Goal: Task Accomplishment & Management: Manage account settings

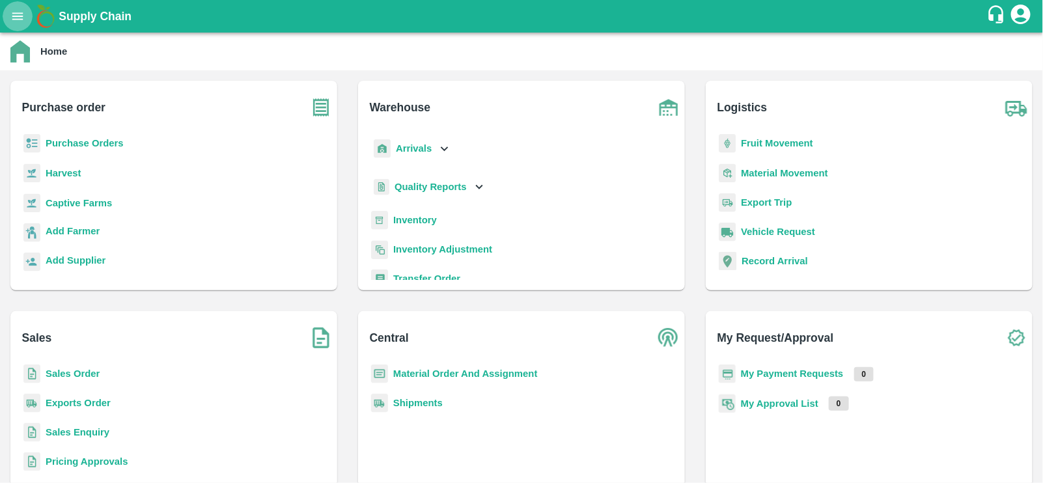
click at [24, 19] on icon "open drawer" at bounding box center [17, 16] width 14 height 14
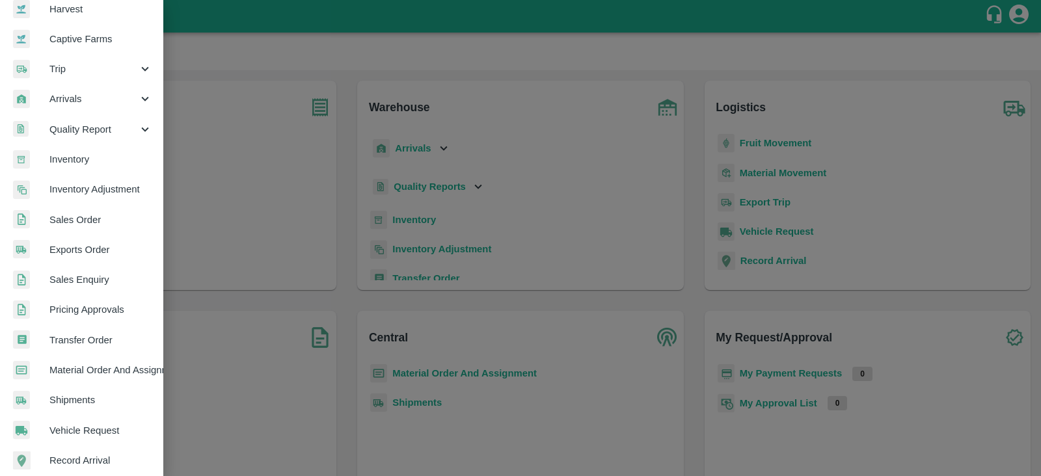
scroll to position [105, 0]
click at [117, 372] on span "Material Order And Assignment" at bounding box center [100, 370] width 103 height 14
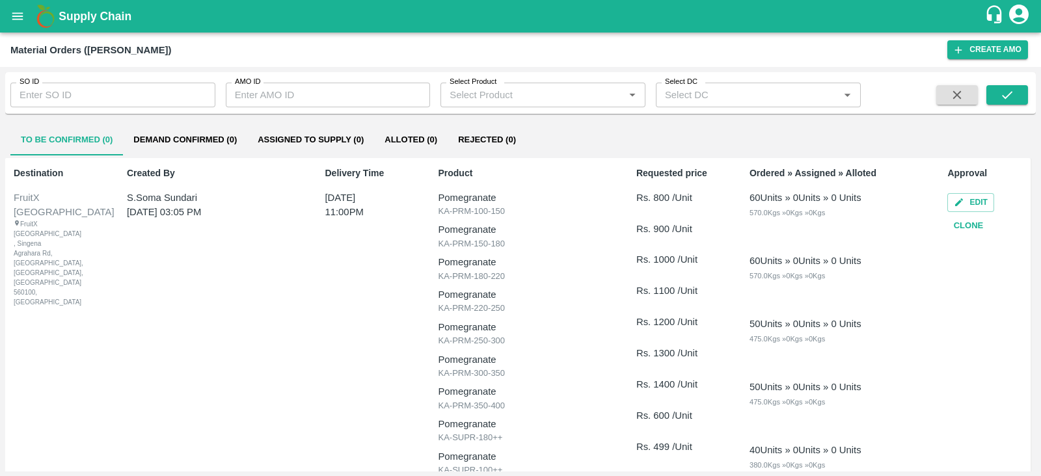
click at [158, 81] on div "SO ID SO ID" at bounding box center [107, 89] width 215 height 35
click at [157, 86] on input "SO ID" at bounding box center [112, 95] width 205 height 25
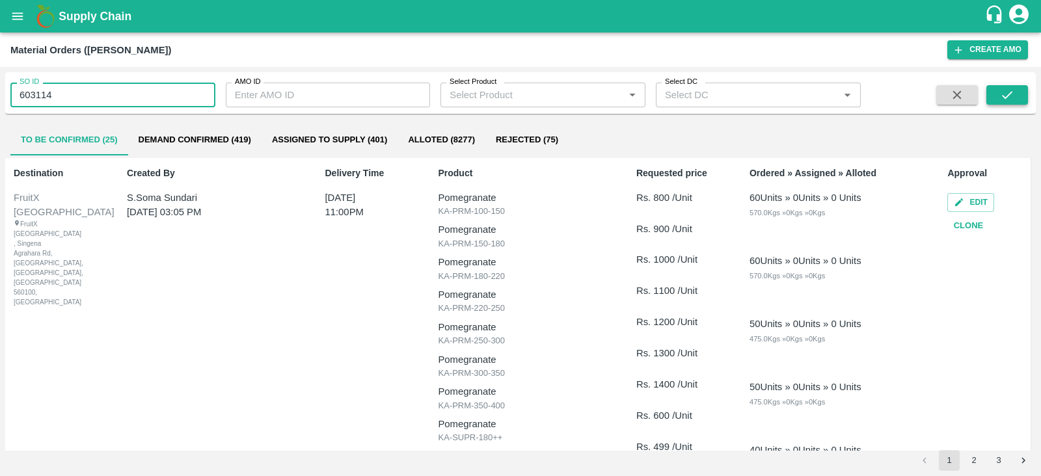
type input "603114"
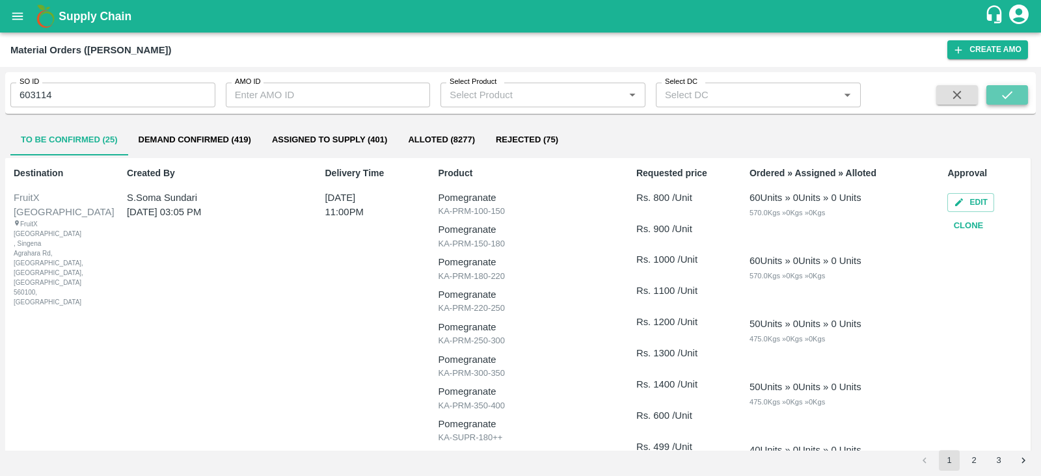
click at [1006, 102] on button "submit" at bounding box center [1008, 95] width 42 height 20
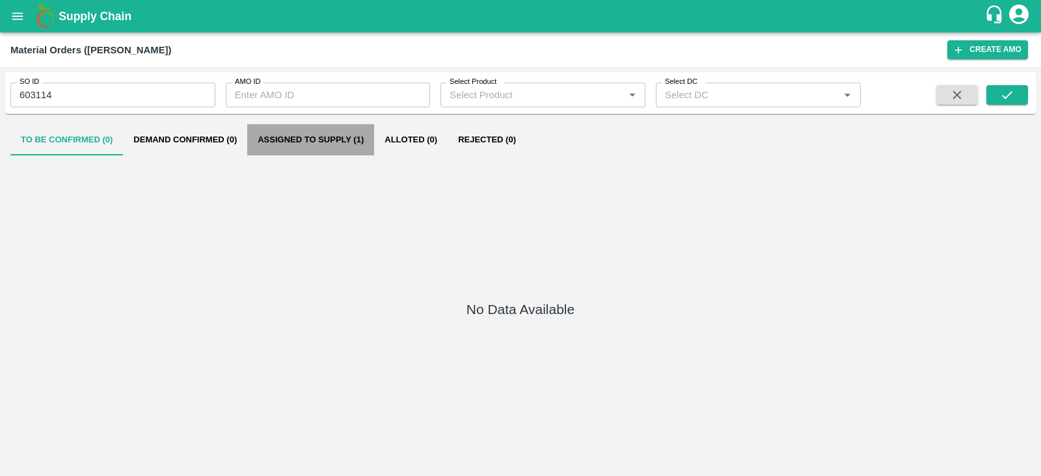
click at [344, 144] on button "Assigned to Supply (1)" at bounding box center [310, 139] width 127 height 31
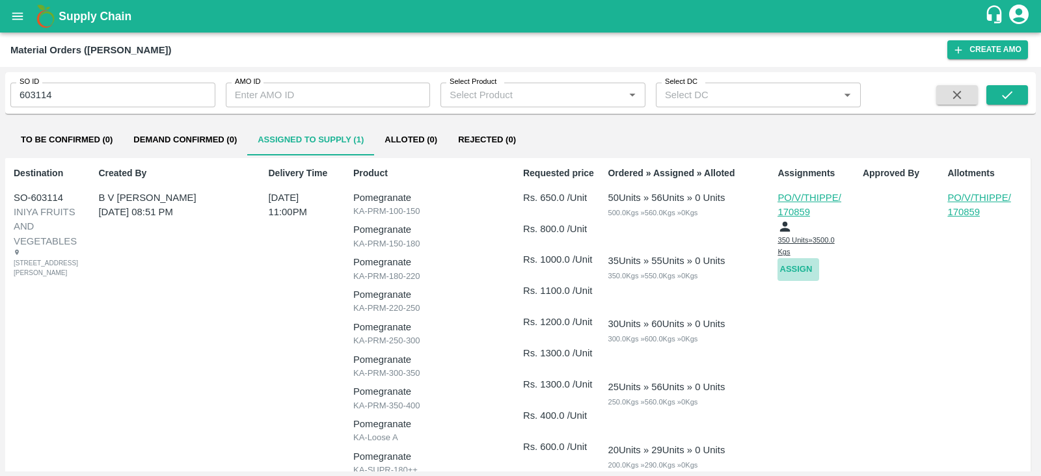
click at [788, 280] on button "Assign" at bounding box center [799, 269] width 42 height 23
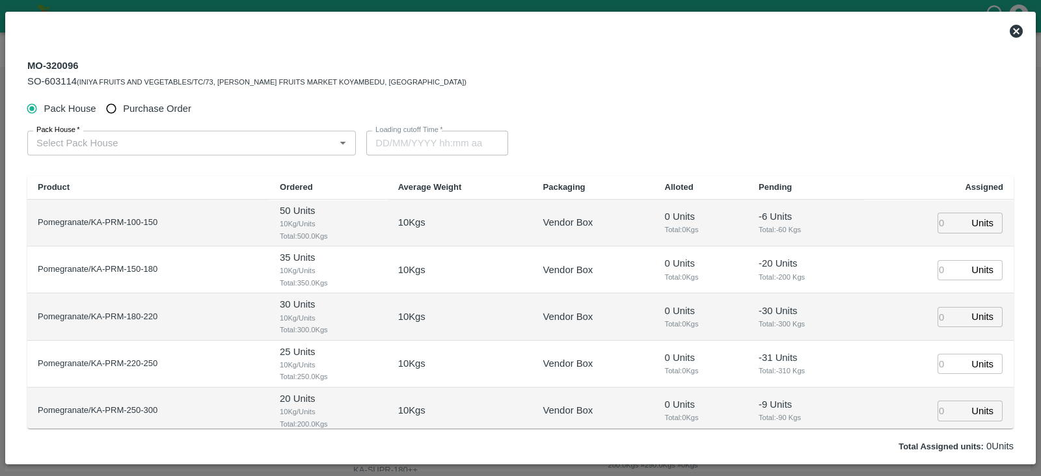
type input "27/08/2025 11:00 PM"
click at [146, 109] on span "Purchase Order" at bounding box center [157, 109] width 68 height 14
click at [124, 109] on input "Purchase Order" at bounding box center [112, 109] width 24 height 24
radio input "true"
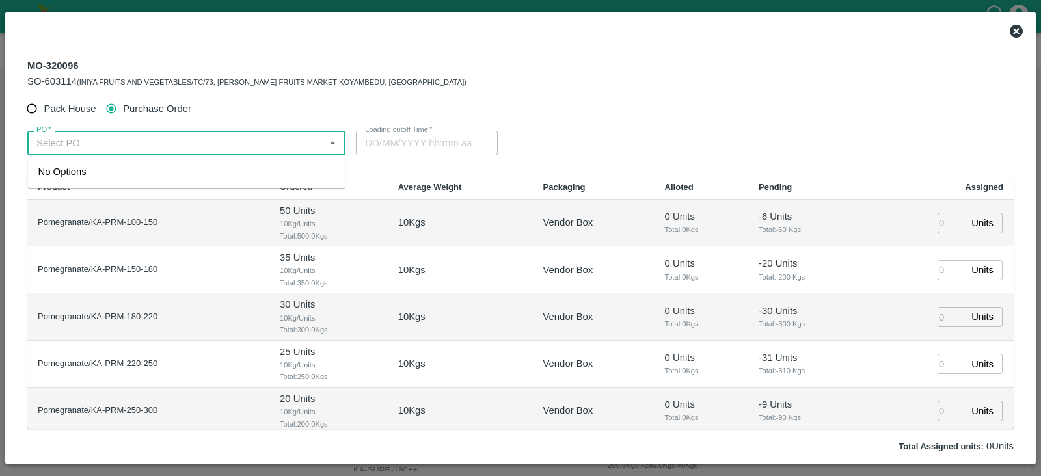
click at [118, 137] on input "PO   *" at bounding box center [175, 143] width 289 height 17
click at [183, 178] on div "PO-169911(S Narasimhamurthy-9945608836)" at bounding box center [138, 172] width 201 height 14
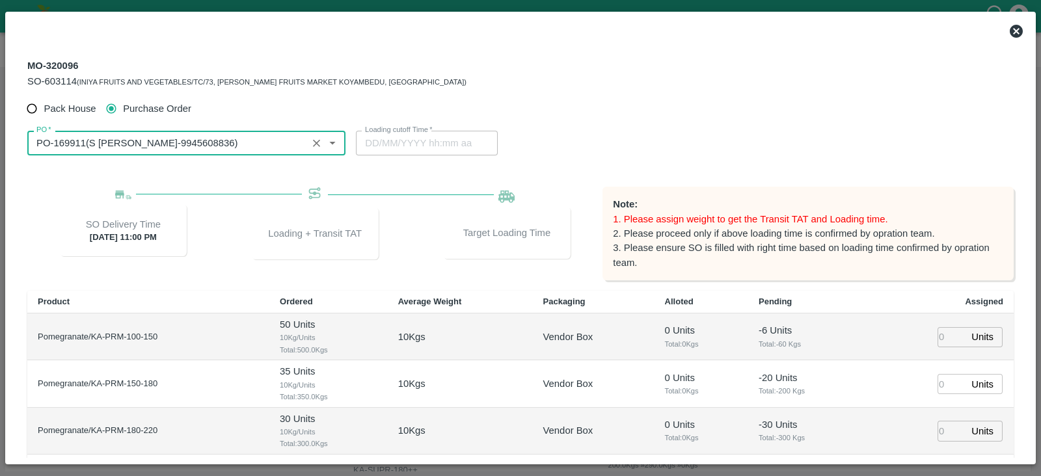
type input "PO-169911(S Narasimhamurthy-9945608836)"
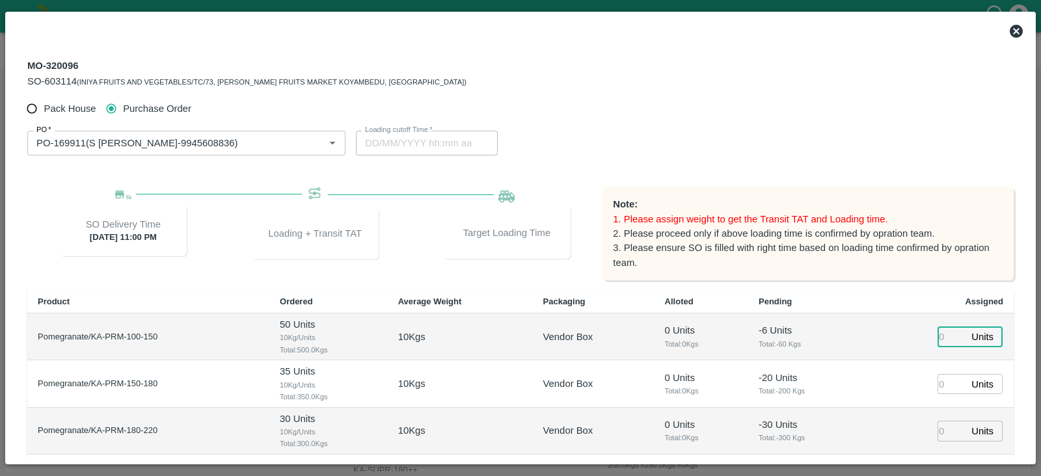
click at [939, 339] on input "number" at bounding box center [952, 337] width 29 height 20
type input "107"
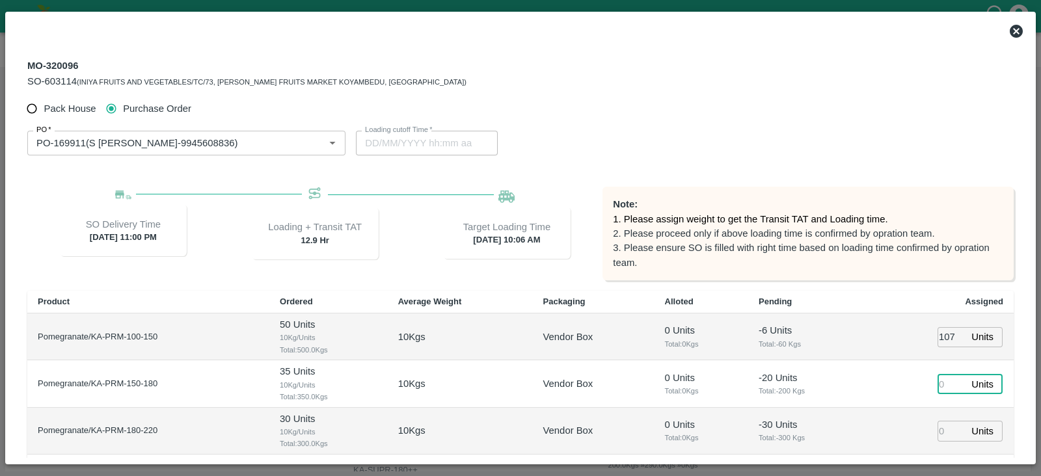
type input "27/08/2025 10:06 AM"
type input "145"
type input "[DATE] 09:06 AM"
type input "81"
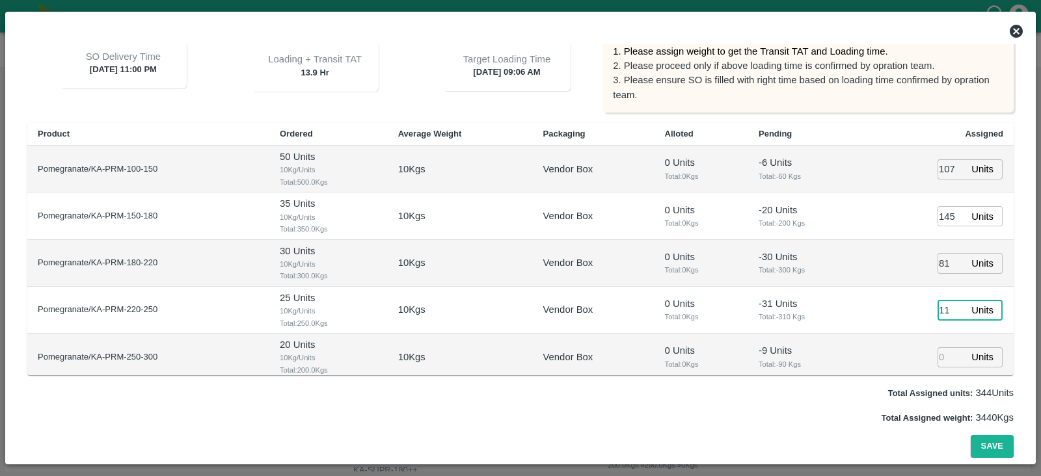
type input "11"
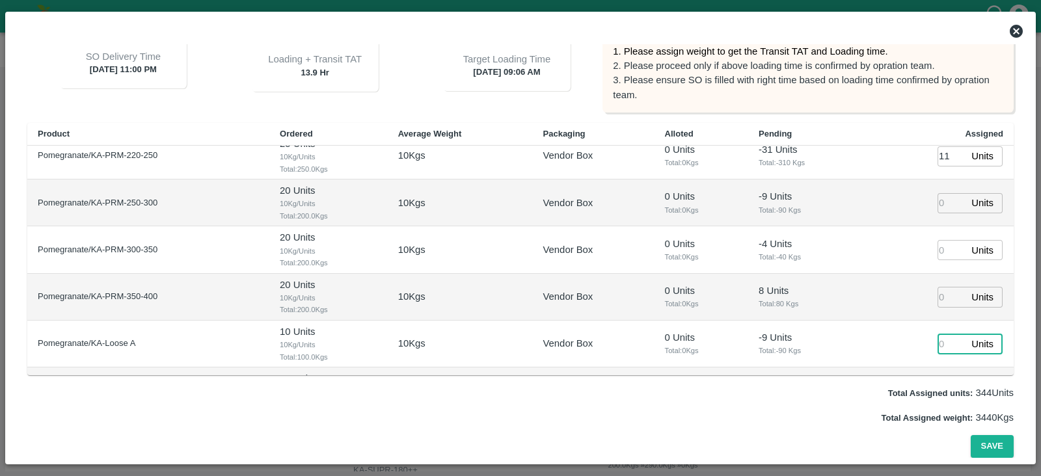
scroll to position [296, 0]
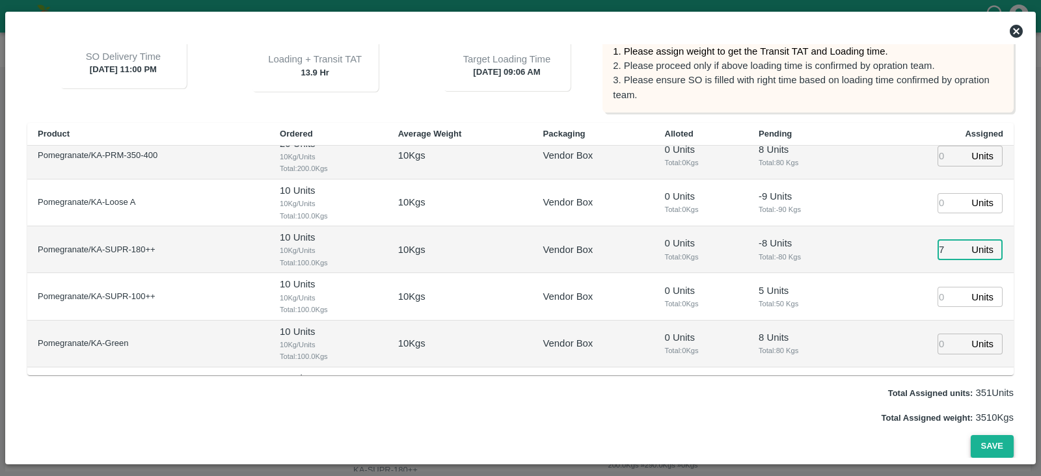
type input "7"
click at [993, 437] on button "Save" at bounding box center [992, 446] width 43 height 23
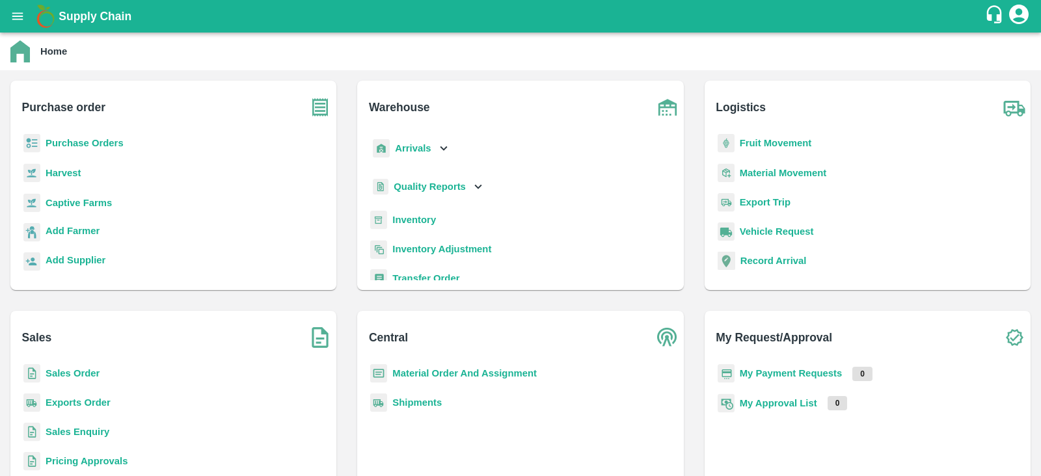
click at [91, 139] on b "Purchase Orders" at bounding box center [85, 143] width 78 height 10
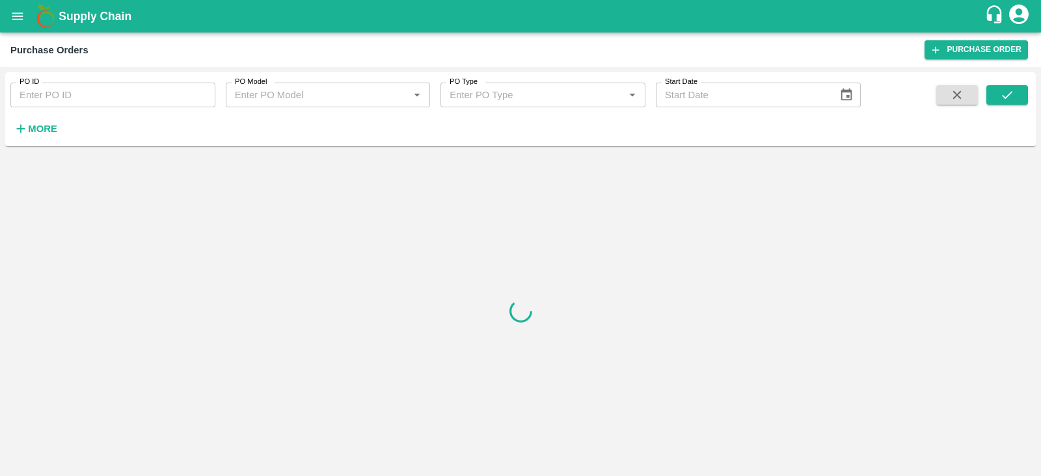
click at [23, 128] on icon "button" at bounding box center [21, 129] width 14 height 14
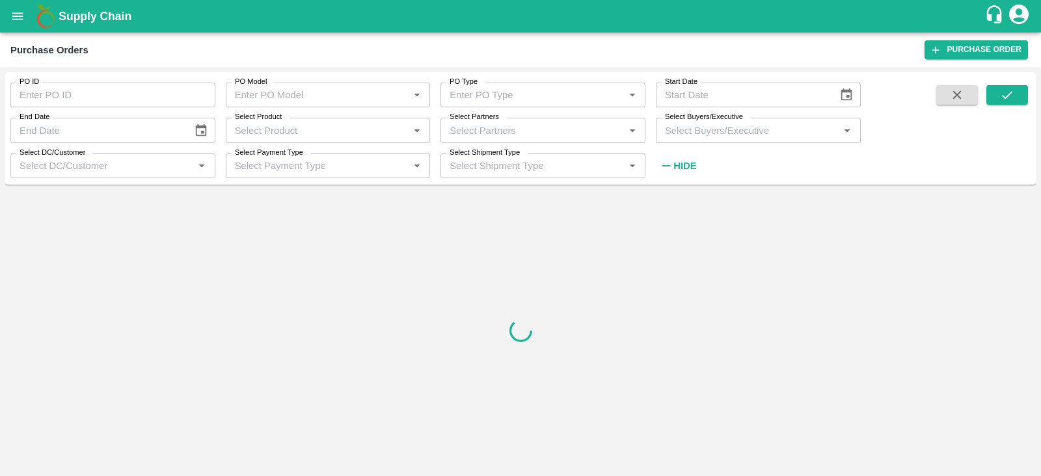
click at [701, 121] on label "Select Buyers/Executive" at bounding box center [704, 117] width 78 height 10
click at [701, 122] on input "Select Buyers/Executive" at bounding box center [748, 130] width 176 height 17
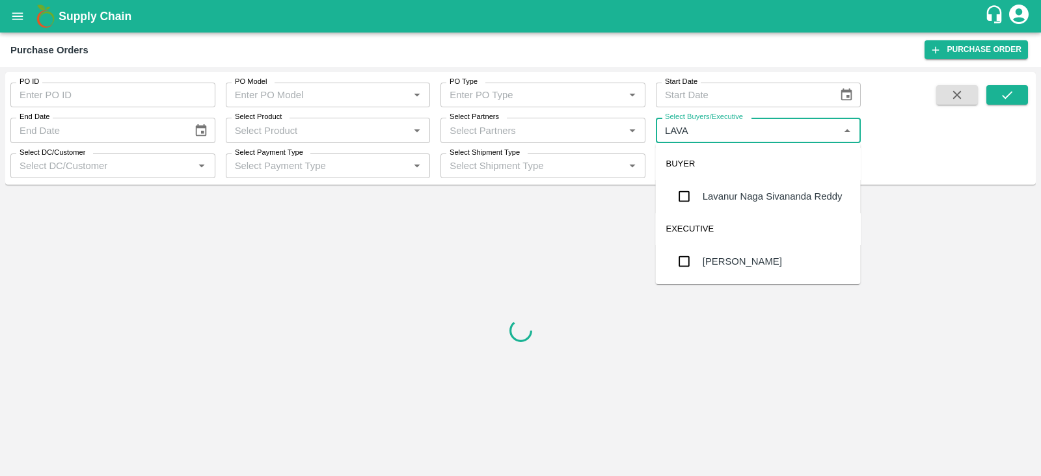
type input "LAVAN"
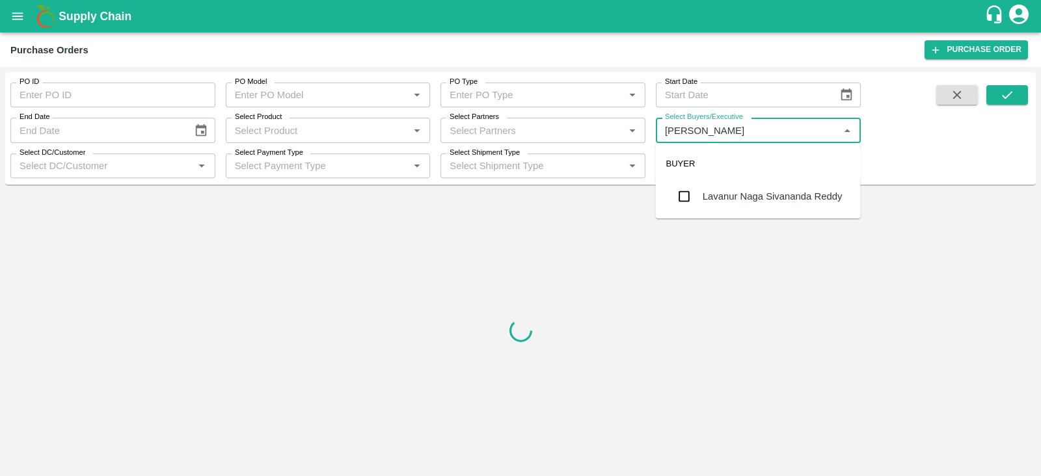
click at [716, 197] on div "Lavanur Naga Sivananda Reddy" at bounding box center [773, 196] width 140 height 14
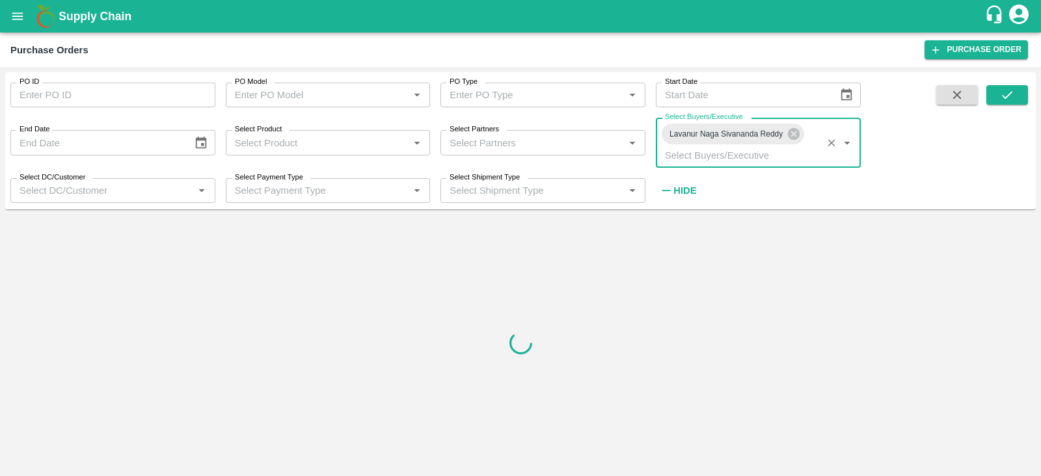
click at [1000, 96] on icon "submit" at bounding box center [1007, 95] width 14 height 14
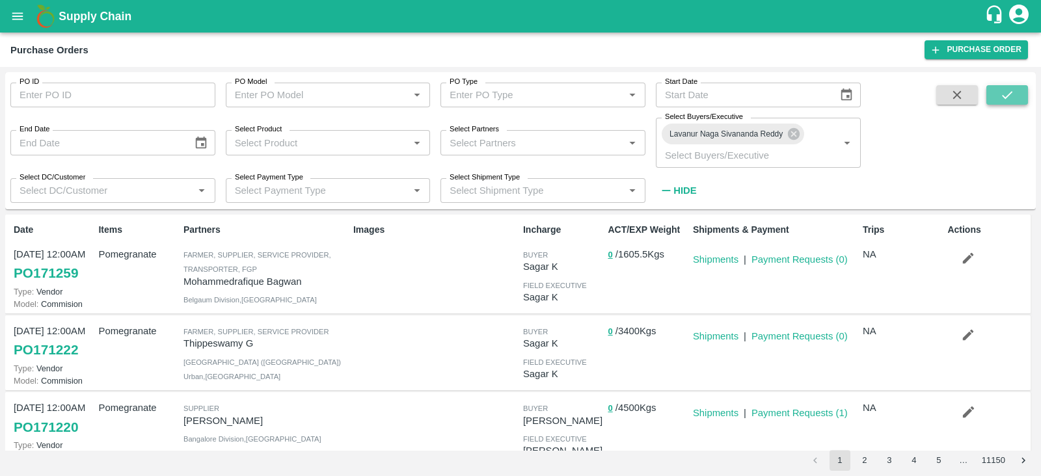
click at [1000, 89] on icon "submit" at bounding box center [1007, 95] width 14 height 14
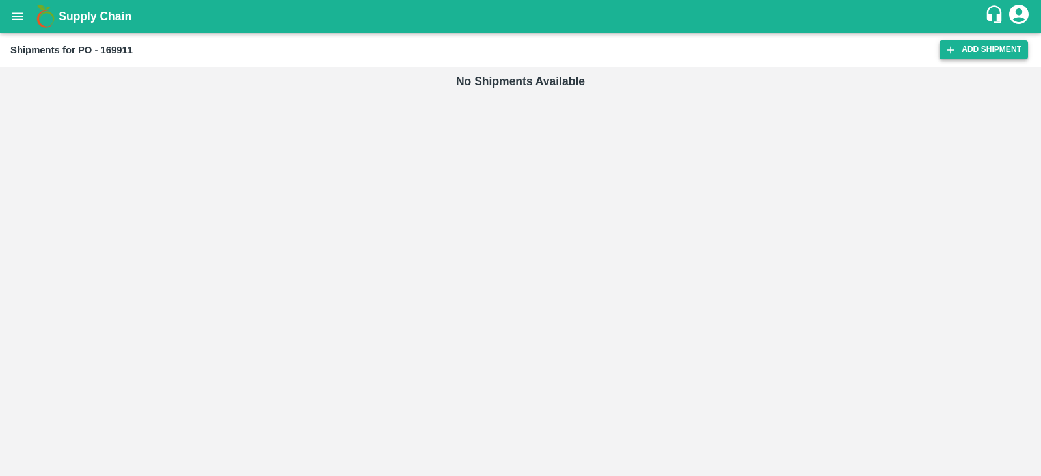
click at [963, 53] on link "Add Shipment" at bounding box center [984, 49] width 89 height 19
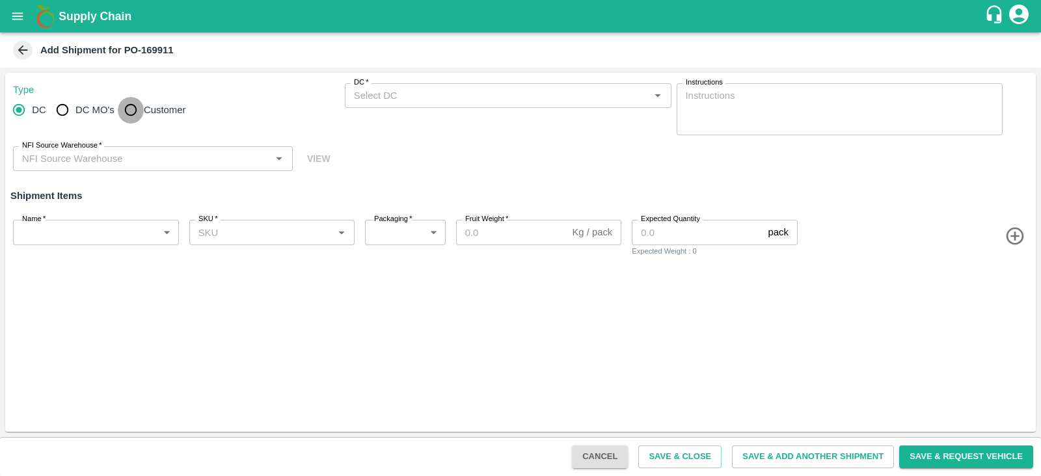
click at [126, 116] on input "Customer" at bounding box center [131, 110] width 26 height 26
radio input "true"
click at [372, 93] on input "Customer (Material Orders)   *" at bounding box center [497, 95] width 297 height 17
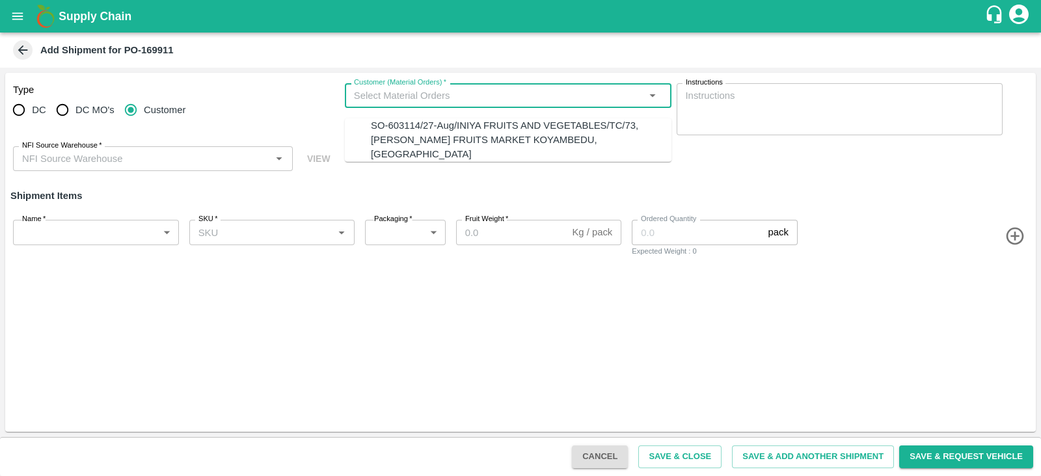
click at [402, 138] on div "SO-603114/27-Aug/INIYA FRUITS AND VEGETABLES/TC/73, [PERSON_NAME] FRUITS MARKET…" at bounding box center [521, 140] width 301 height 44
type input "SO-603114/27-Aug/INIYA FRUITS AND VEGETABLES/TC/73, [PERSON_NAME] FRUITS MARKET…"
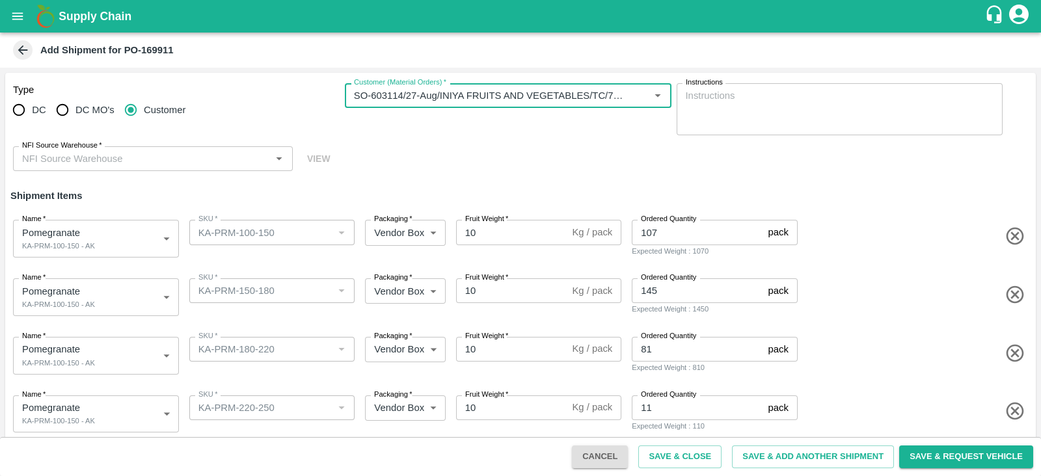
click at [166, 164] on input "NFI Source Warehouse   *" at bounding box center [142, 158] width 251 height 17
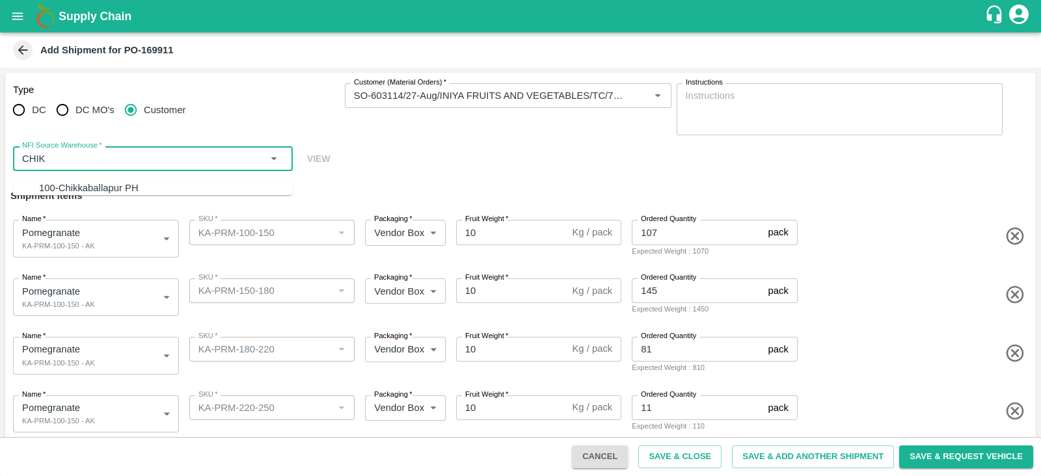
click at [146, 181] on div "100-Chikkaballapur PH" at bounding box center [165, 188] width 253 height 14
type input "100-Chikkaballapur PH"
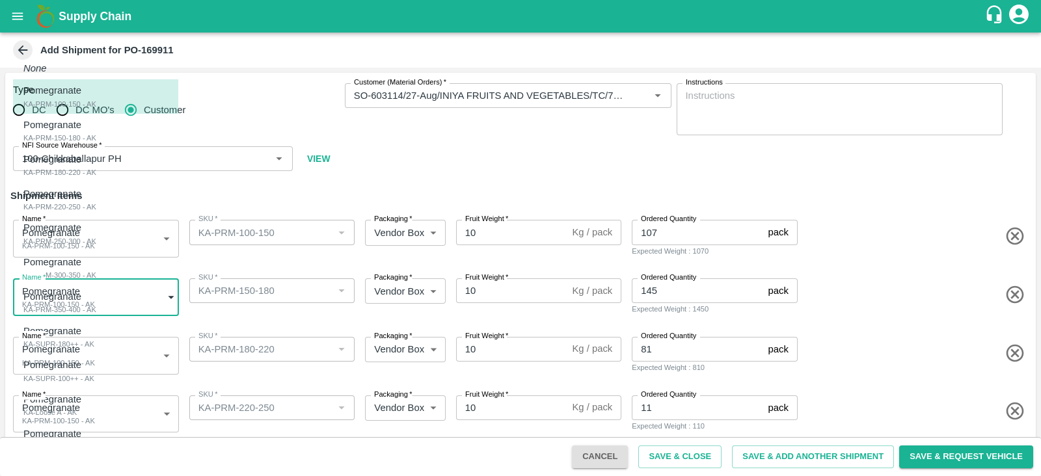
click at [124, 294] on body "Supply Chain Add Shipment for PO-169911 Type DC DC MO's Customer Customer (Mate…" at bounding box center [520, 238] width 1041 height 476
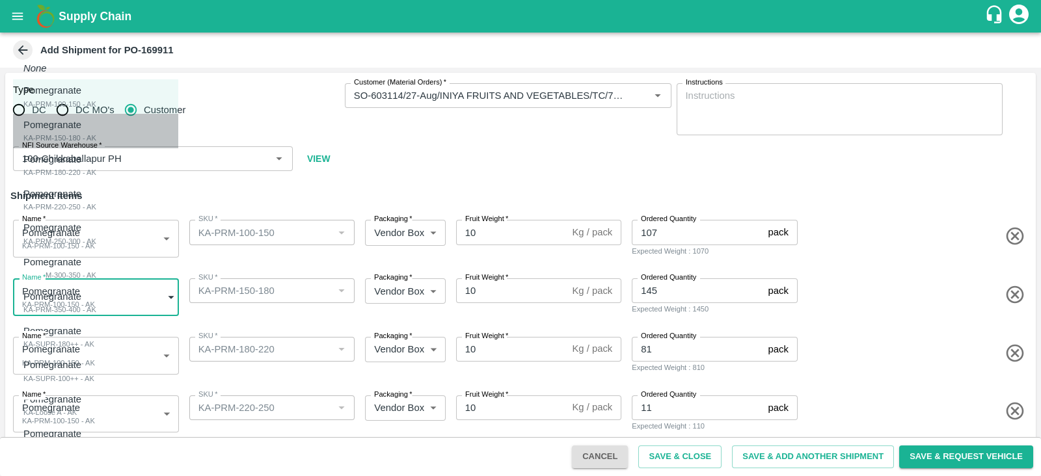
click at [96, 140] on div "Pomegranate KA-PRM-150-180 - AK" at bounding box center [59, 131] width 73 height 27
type input "1920578"
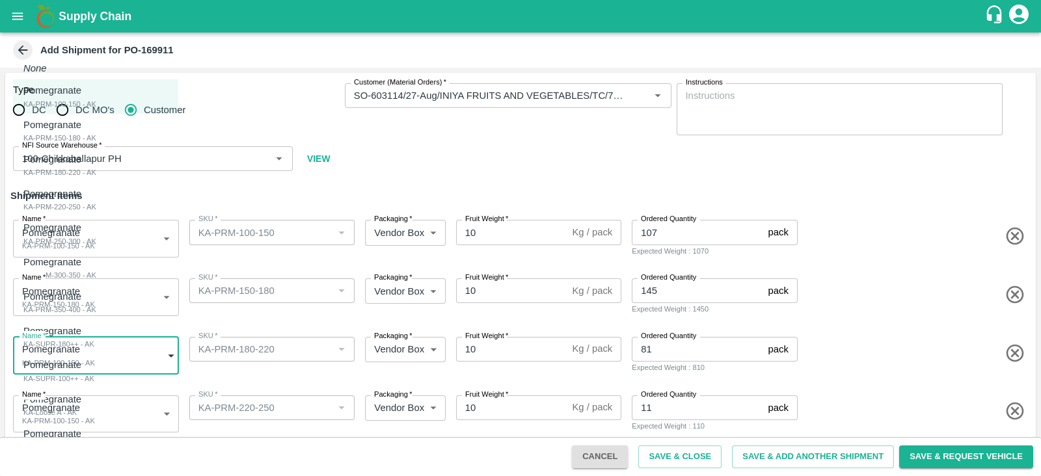
click at [145, 346] on body "Supply Chain Add Shipment for PO-169911 Type DC DC MO's Customer Customer (Mate…" at bounding box center [520, 238] width 1041 height 476
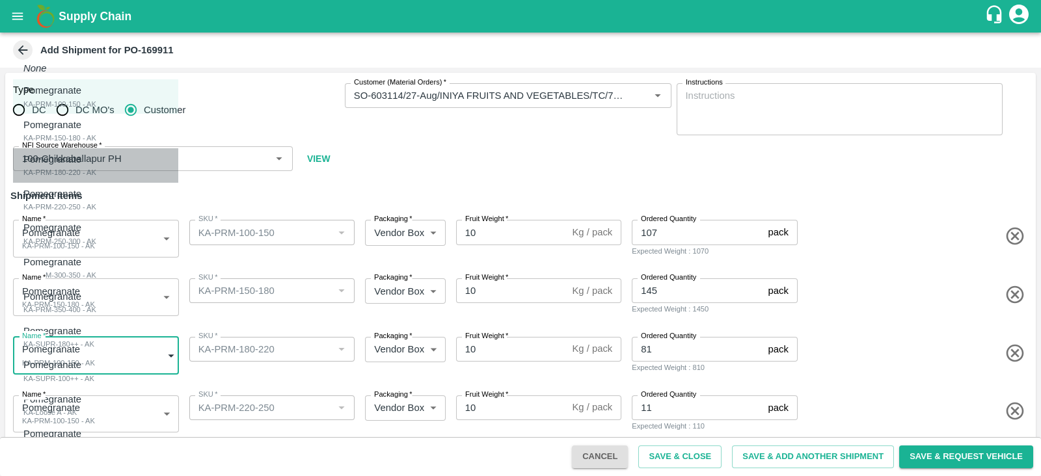
click at [96, 161] on div "Pomegranate KA-PRM-180-220 - AK" at bounding box center [59, 165] width 73 height 27
type input "1920579"
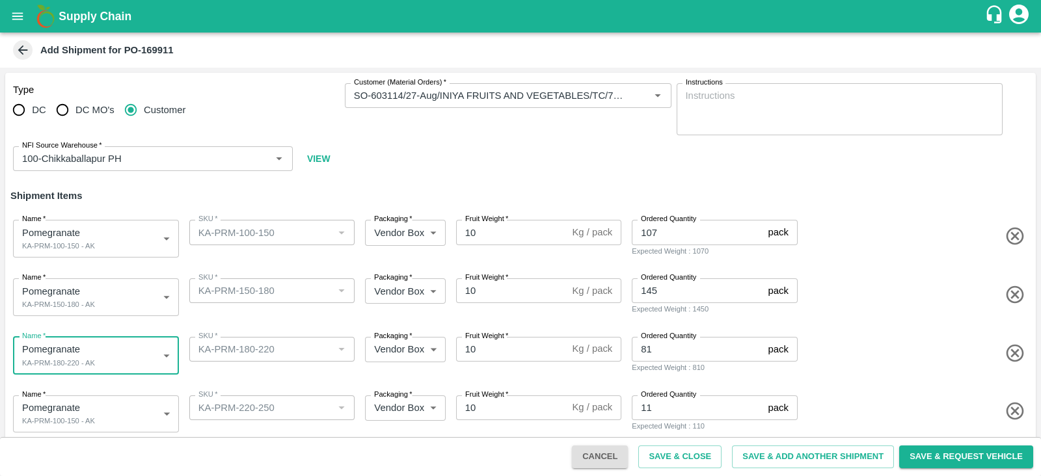
scroll to position [69, 0]
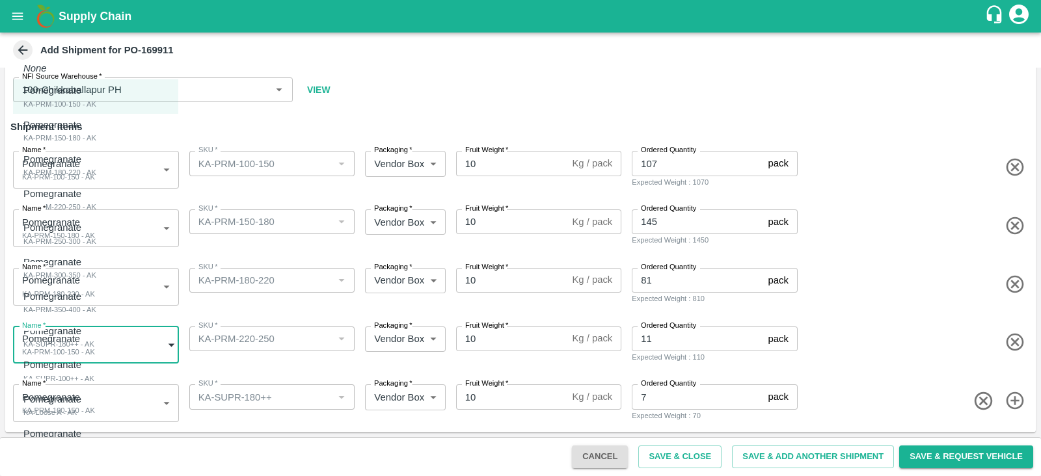
click at [128, 337] on body "Supply Chain Add Shipment for PO-169911 Type DC DC MO's Customer Customer (Mate…" at bounding box center [520, 238] width 1041 height 476
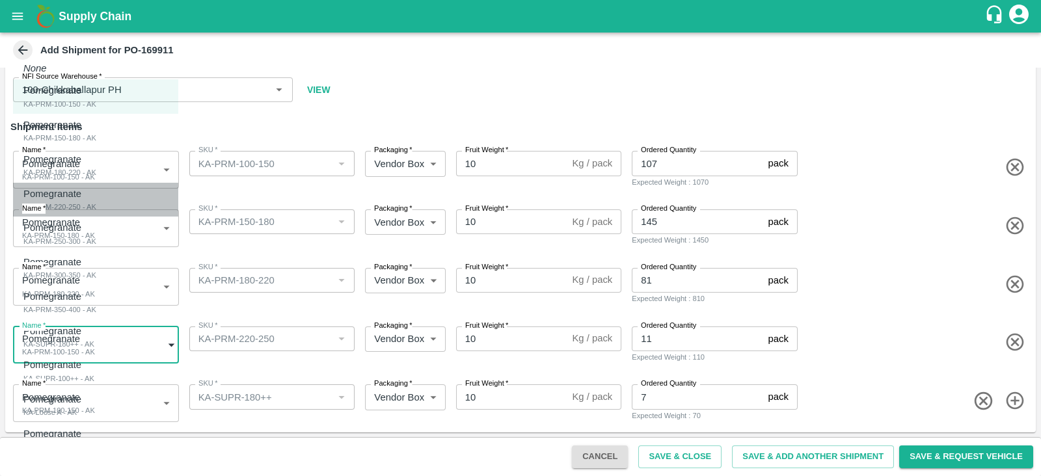
click at [96, 206] on div "Pomegranate KA-PRM-220-250 - AK" at bounding box center [59, 200] width 73 height 27
type input "1920580"
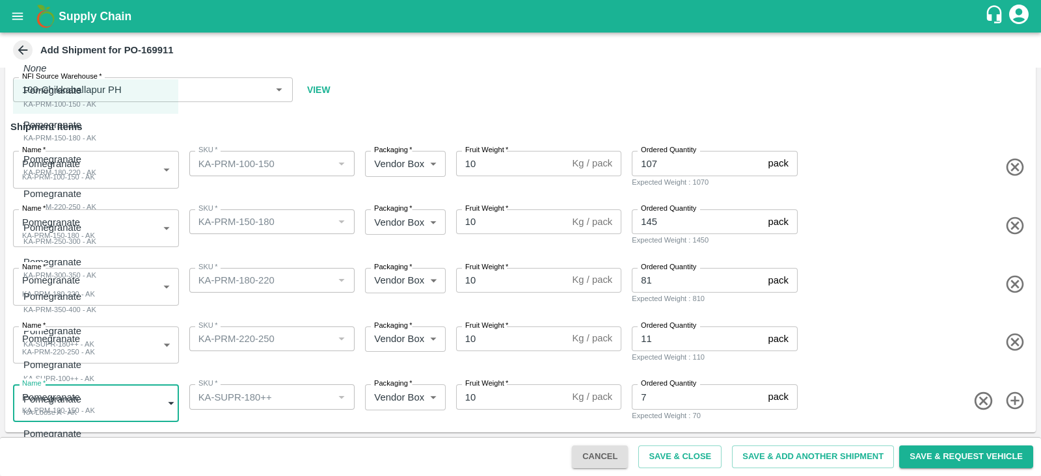
click at [137, 409] on body "Supply Chain Add Shipment for PO-169911 Type DC DC MO's Customer Customer (Mate…" at bounding box center [520, 238] width 1041 height 476
click at [92, 334] on div "Pomegranate KA-SUPR-180++ - AK" at bounding box center [58, 337] width 71 height 27
type input "1920584"
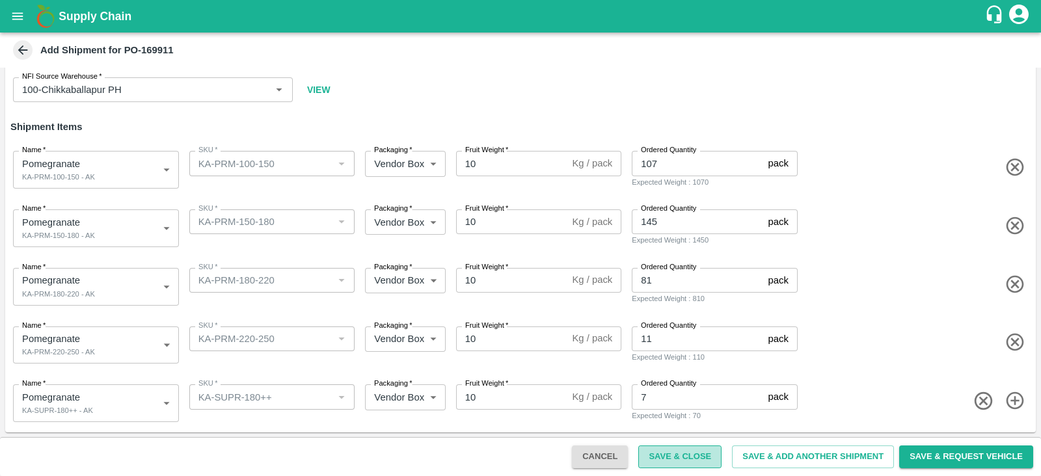
click at [692, 453] on button "Save & Close" at bounding box center [680, 457] width 83 height 23
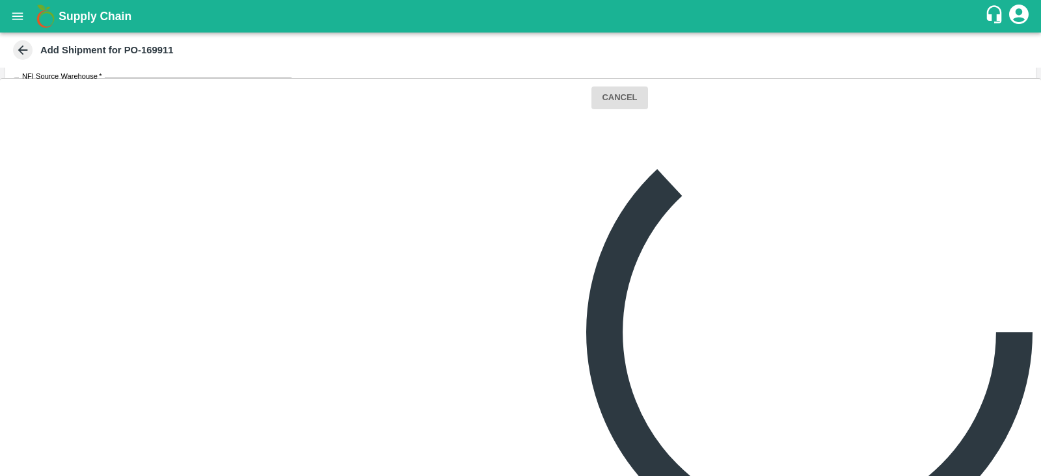
scroll to position [0, 0]
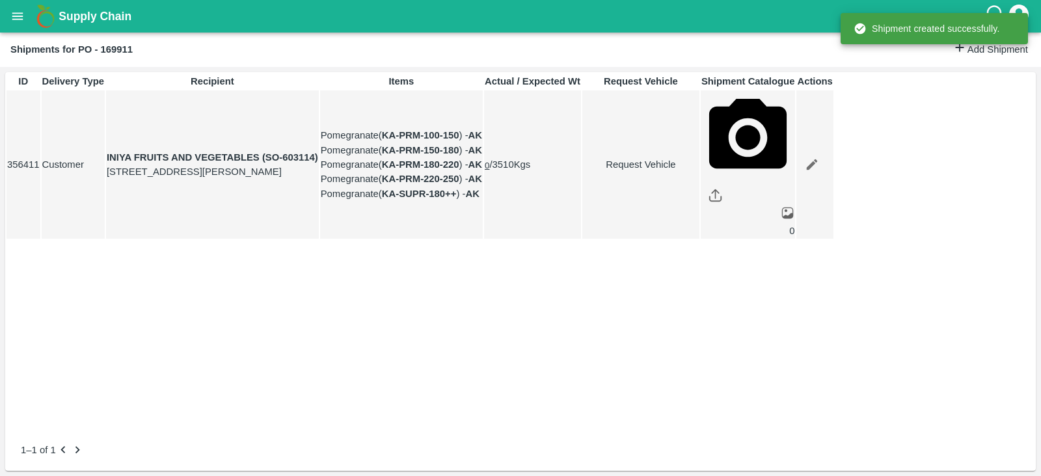
click at [699, 172] on link "Request Vehicle" at bounding box center [641, 165] width 116 height 14
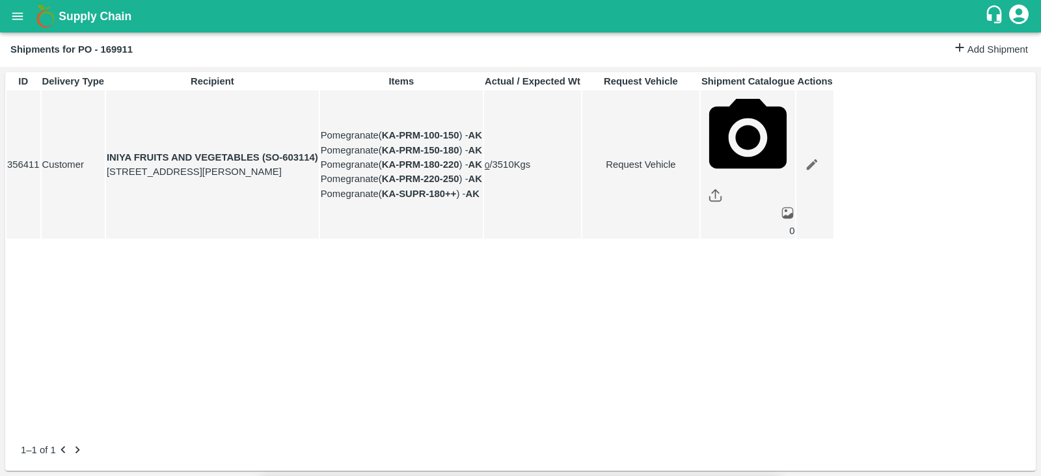
type input "[DATE] 09:06 AM"
type input "DD/MM/YYYY hh:mm aa"
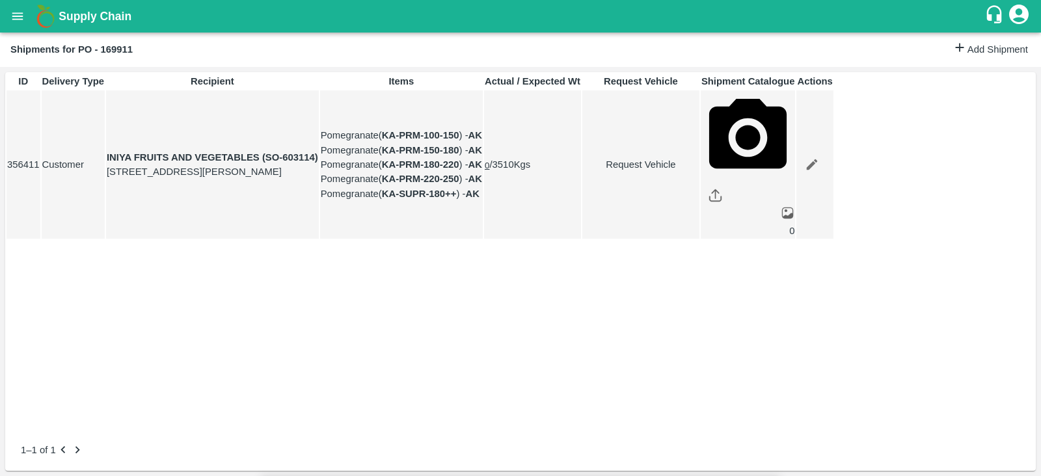
type input "[DATE] 01:00 PM"
click at [672, 79] on body "Supply Chain Shipments for PO - 169911 Add Shipment ID Delivery Type Recipient …" at bounding box center [520, 238] width 1041 height 476
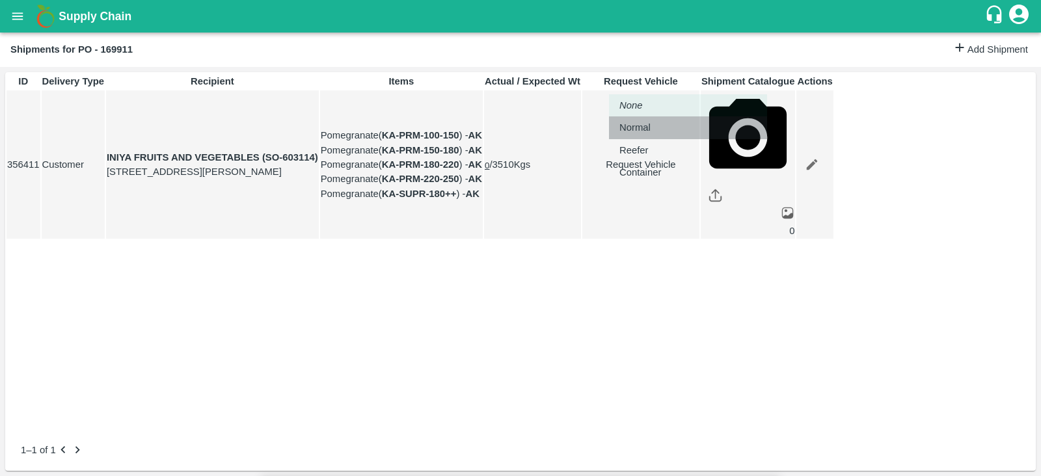
click at [657, 129] on div "Normal" at bounding box center [639, 127] width 38 height 14
type input "1"
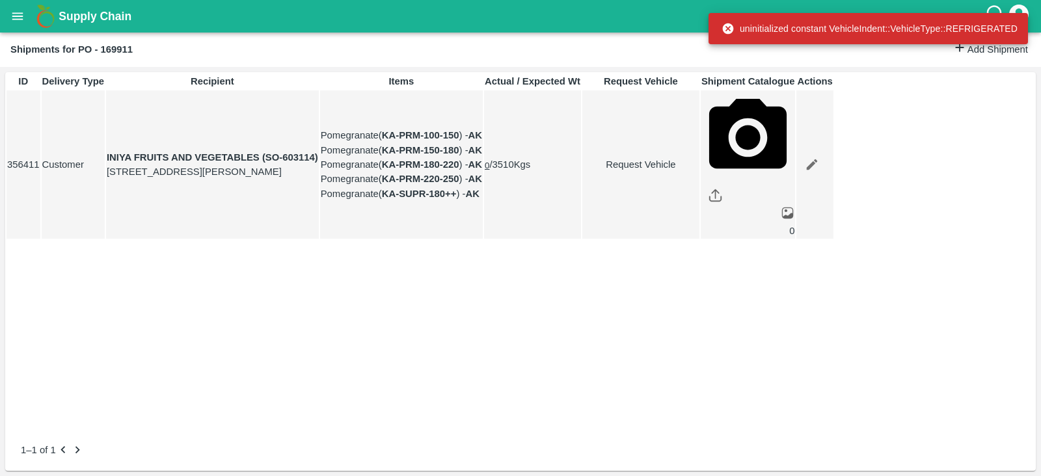
click at [745, 426] on div "ID Delivery Type Recipient Items Actual / Expected Wt Request Vehicle Shipment …" at bounding box center [520, 250] width 1031 height 357
click at [699, 172] on link "Request Vehicle" at bounding box center [641, 165] width 116 height 14
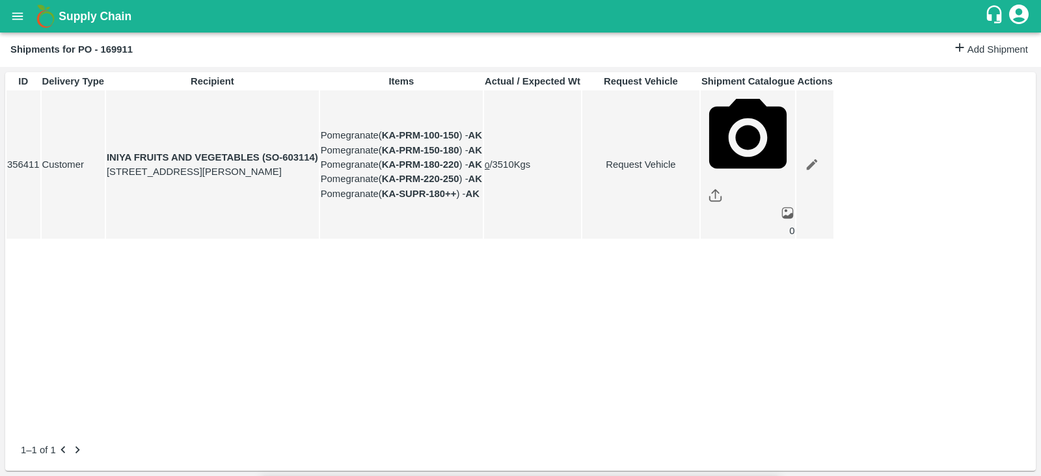
type input "1"
type input "[DATE] 01:00 PM"
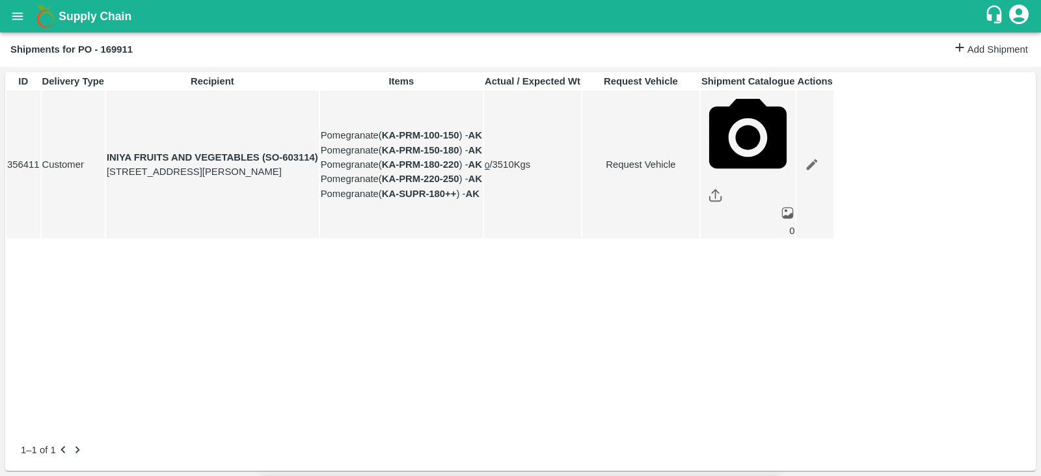
type input "[DATE] 01:06 AM"
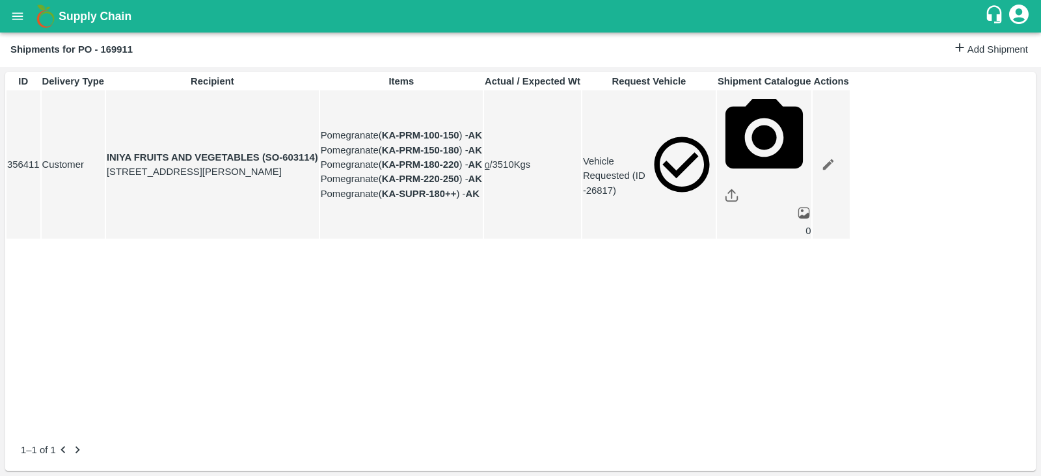
click at [631, 389] on div "ID Delivery Type Recipient Items Actual / Expected Wt Request Vehicle Shipment …" at bounding box center [520, 250] width 1031 height 357
